Goal: Information Seeking & Learning: Find specific fact

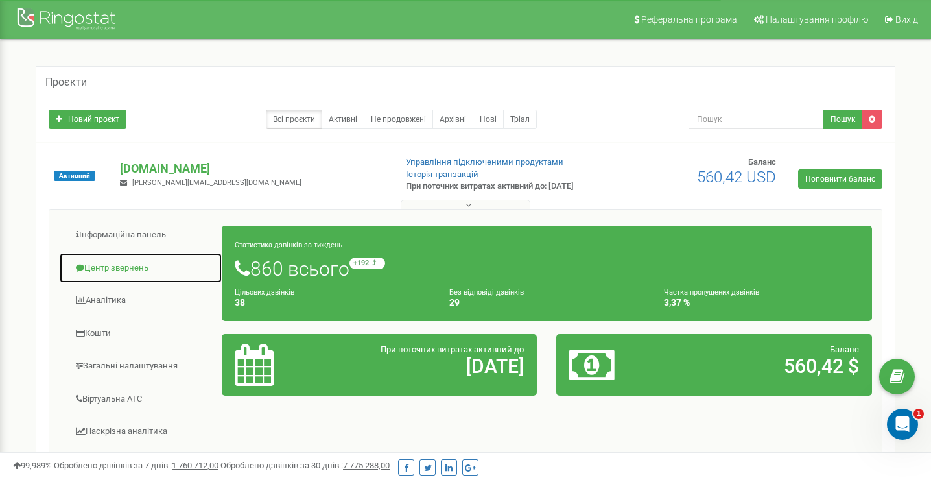
click at [116, 266] on link "Центр звернень" at bounding box center [140, 268] width 163 height 32
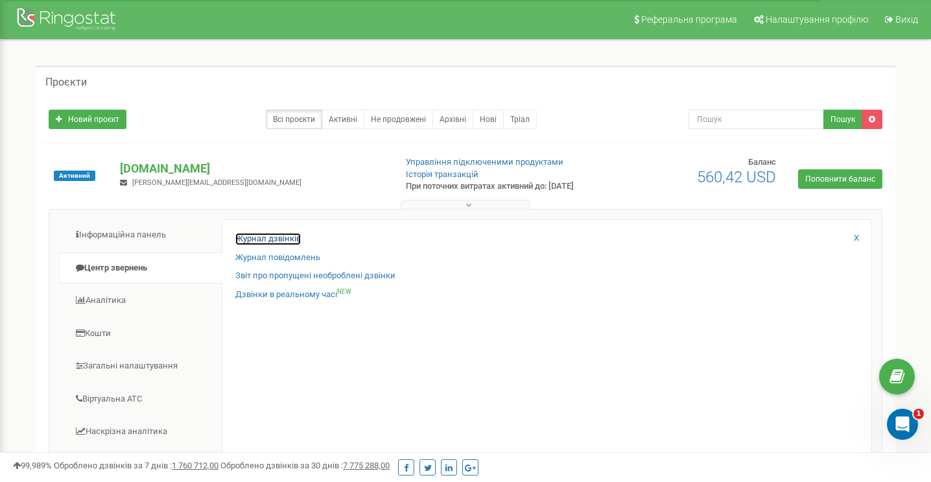
click at [254, 238] on link "Журнал дзвінків" at bounding box center [267, 239] width 65 height 12
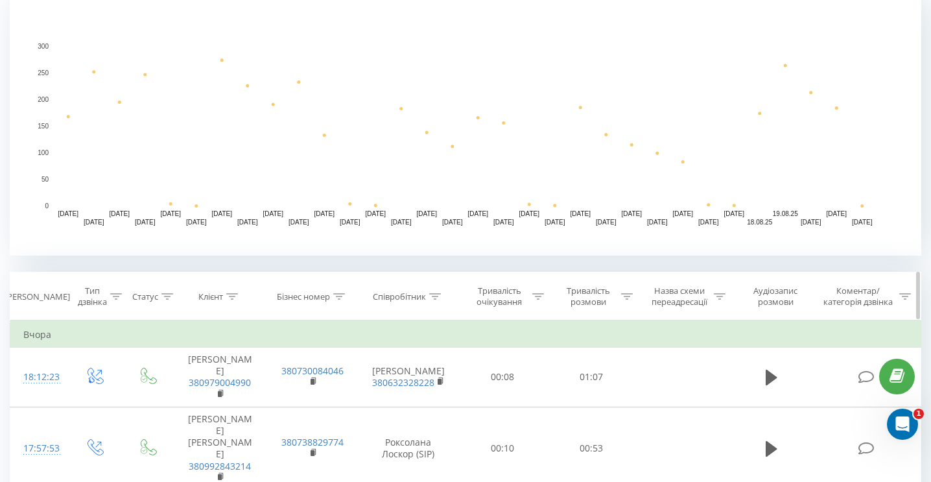
scroll to position [259, 0]
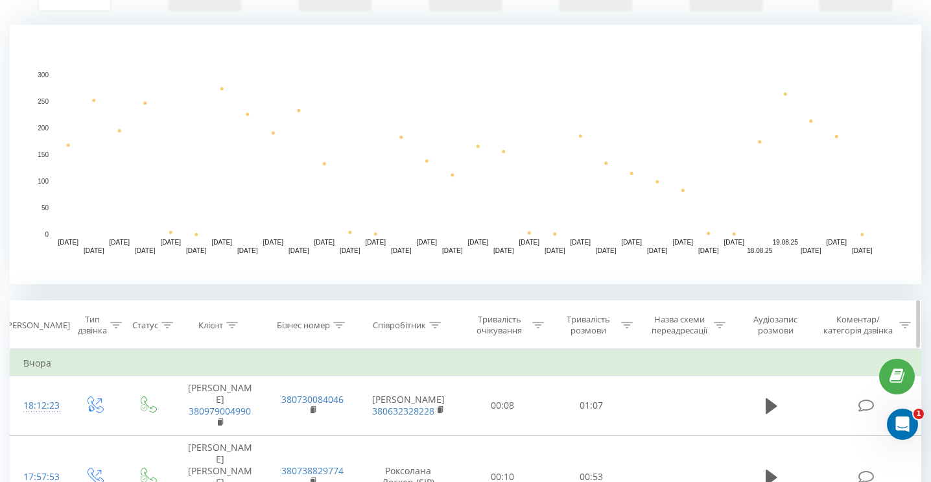
click at [438, 320] on div at bounding box center [435, 325] width 12 height 11
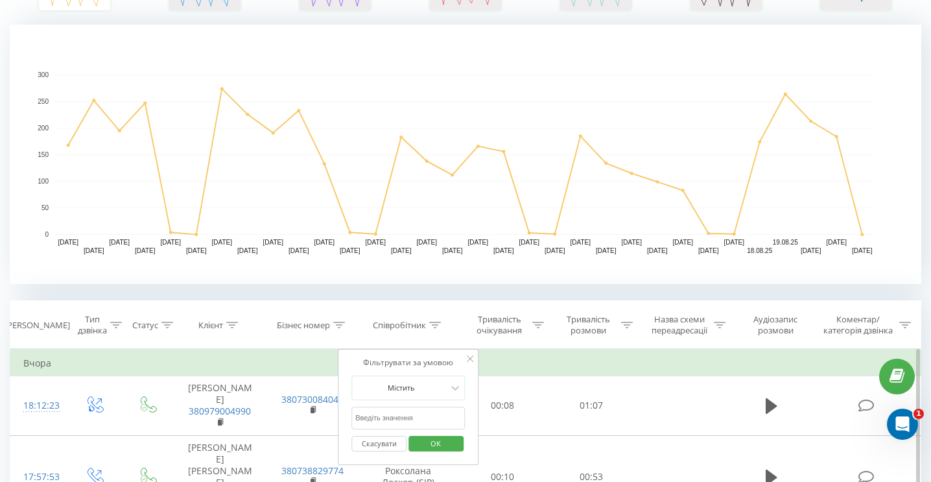
click at [403, 417] on input "text" at bounding box center [408, 417] width 114 height 23
type input "сергій"
click at [417, 446] on span "OK" at bounding box center [435, 443] width 36 height 20
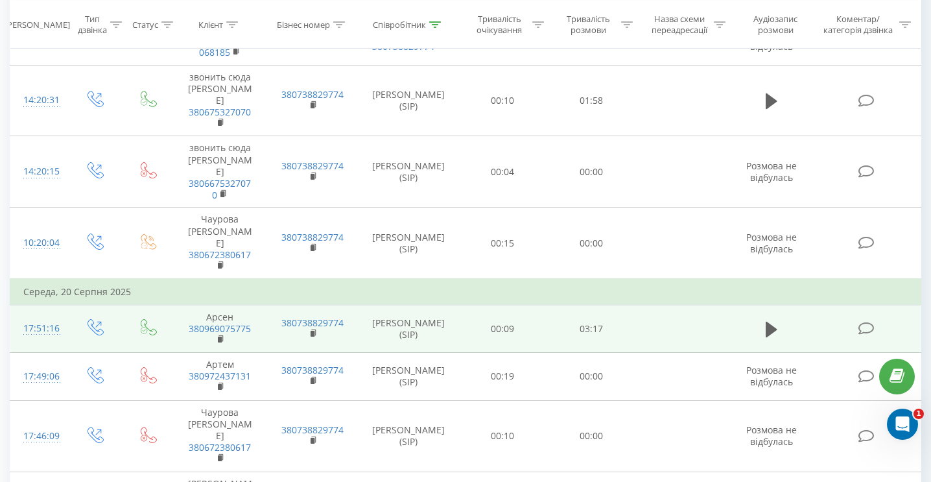
scroll to position [1167, 0]
